Goal: Check status: Check status

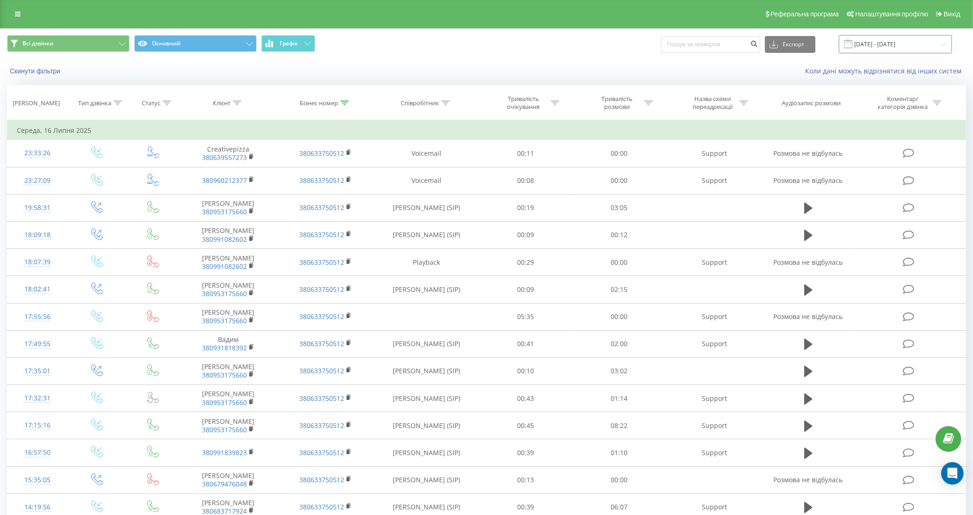
click at [884, 50] on input "[DATE] - [DATE]" at bounding box center [894, 44] width 113 height 18
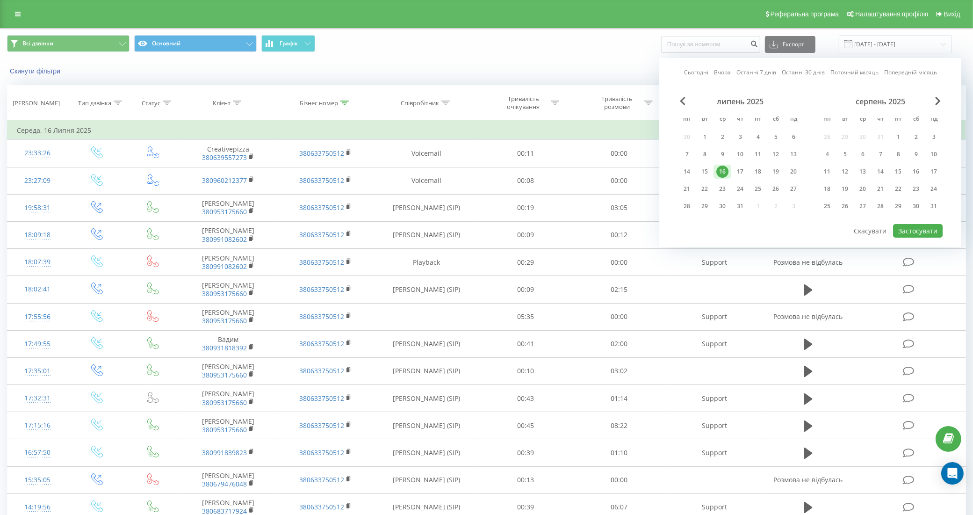
click at [698, 75] on link "Сьогодні" at bounding box center [696, 72] width 24 height 9
click at [915, 229] on button "Застосувати" at bounding box center [918, 231] width 50 height 14
type input "[DATE] - [DATE]"
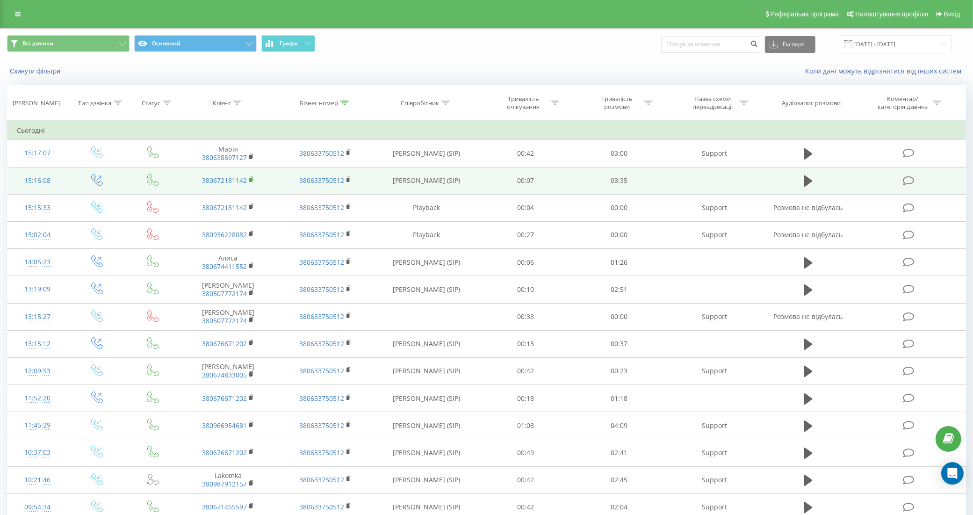
click at [251, 178] on icon at bounding box center [251, 179] width 5 height 7
click at [809, 179] on icon at bounding box center [808, 180] width 8 height 13
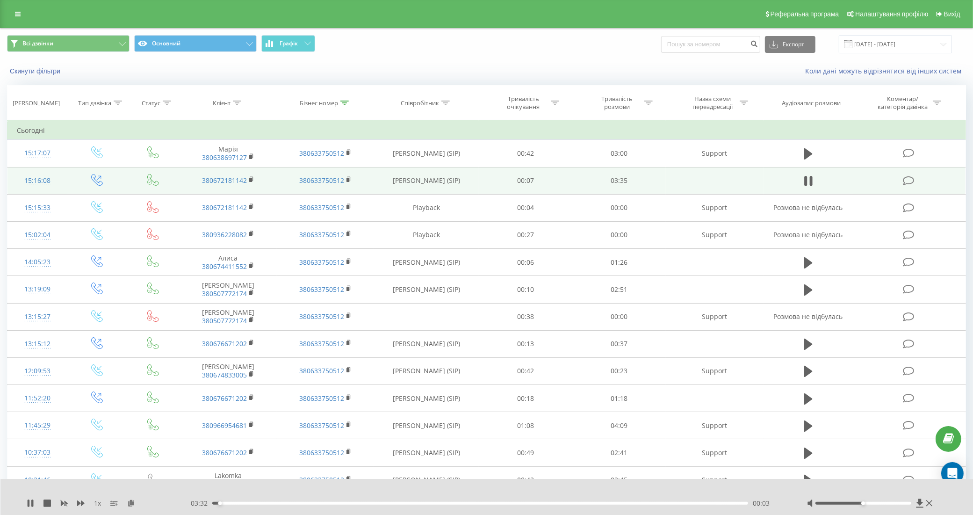
drag, startPoint x: 331, startPoint y: 501, endPoint x: 477, endPoint y: 503, distance: 145.8
click at [496, 503] on div "- 03:32 00:03 00:03" at bounding box center [485, 502] width 595 height 9
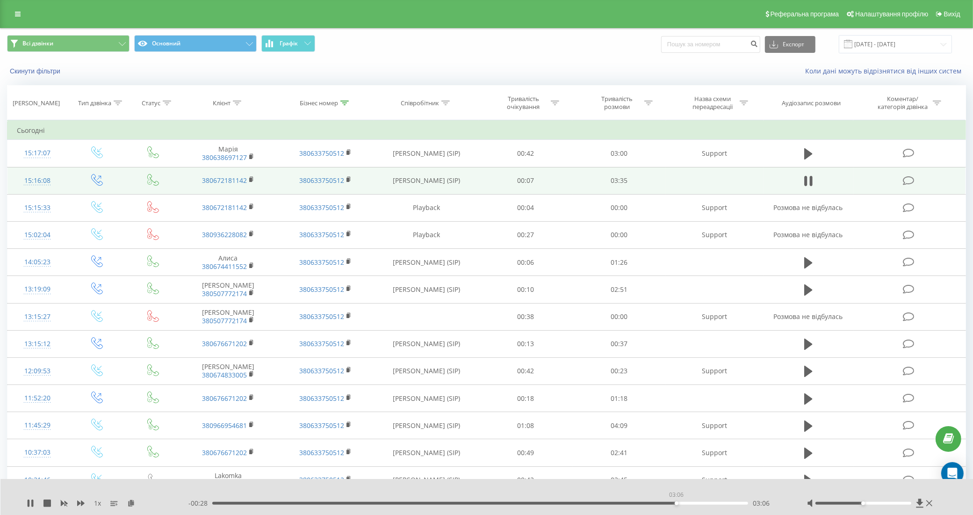
drag, startPoint x: 224, startPoint y: 503, endPoint x: 676, endPoint y: 503, distance: 451.4
click at [676, 503] on div "03:06" at bounding box center [480, 502] width 536 height 3
click at [809, 185] on icon at bounding box center [810, 181] width 3 height 10
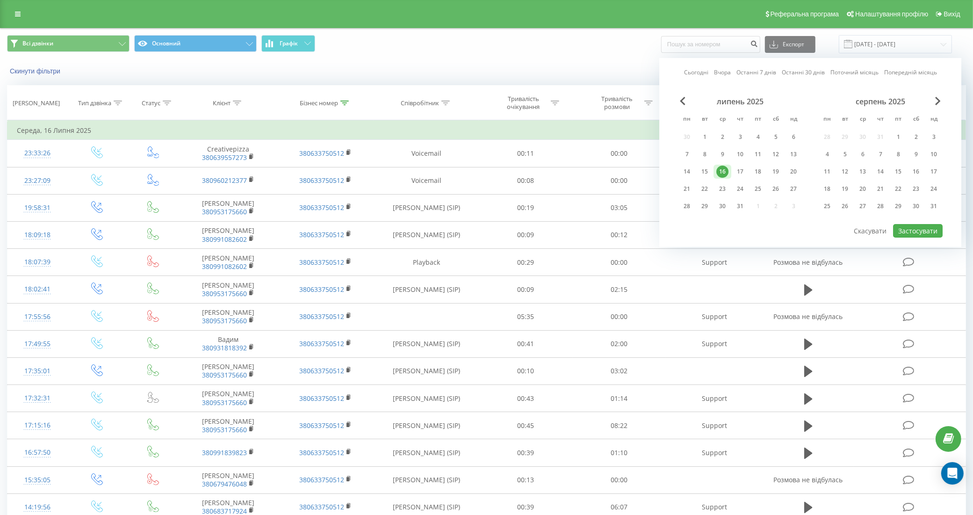
click at [697, 74] on link "Сьогодні" at bounding box center [696, 72] width 24 height 9
click at [925, 231] on button "Застосувати" at bounding box center [918, 231] width 50 height 14
type input "[DATE] - [DATE]"
